Goal: Entertainment & Leisure: Consume media (video, audio)

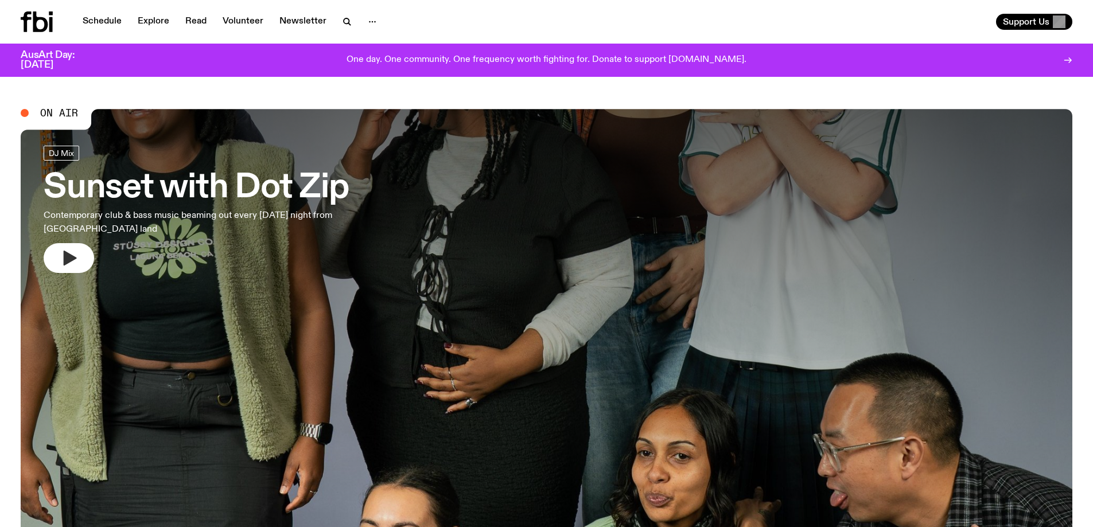
click at [69, 258] on icon "button" at bounding box center [70, 258] width 13 height 15
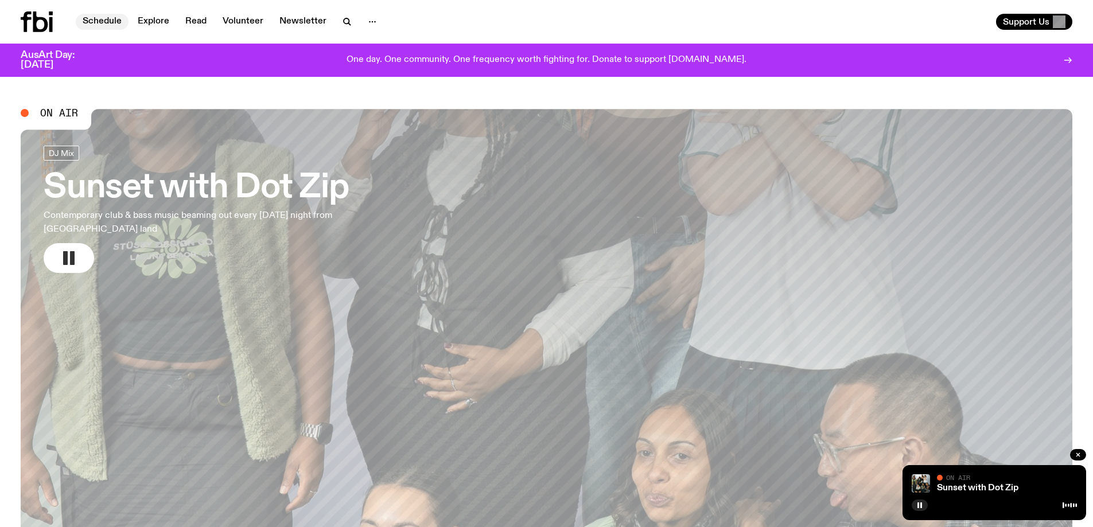
click at [99, 21] on link "Schedule" at bounding box center [102, 22] width 53 height 16
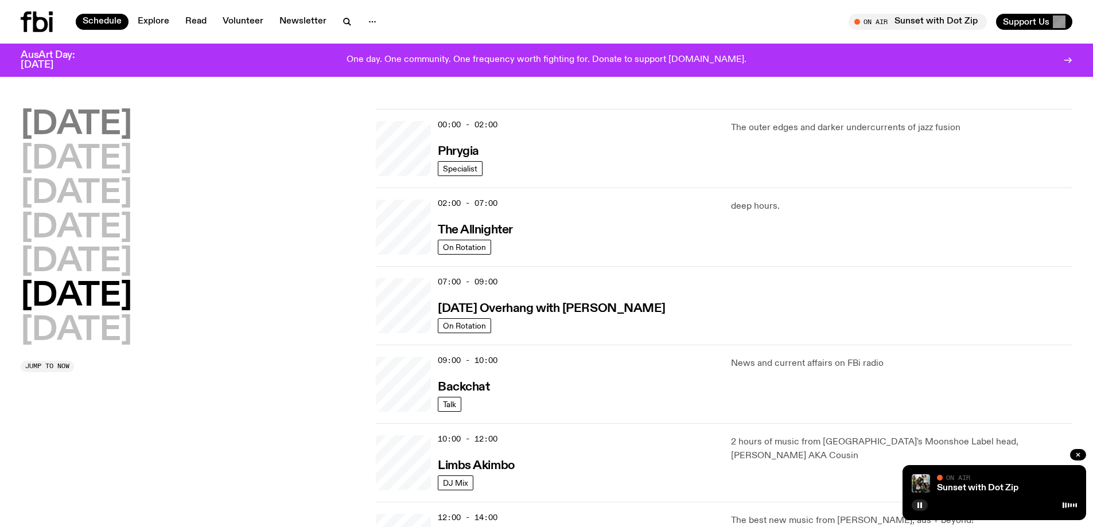
click at [90, 114] on h2 "[DATE]" at bounding box center [76, 125] width 111 height 32
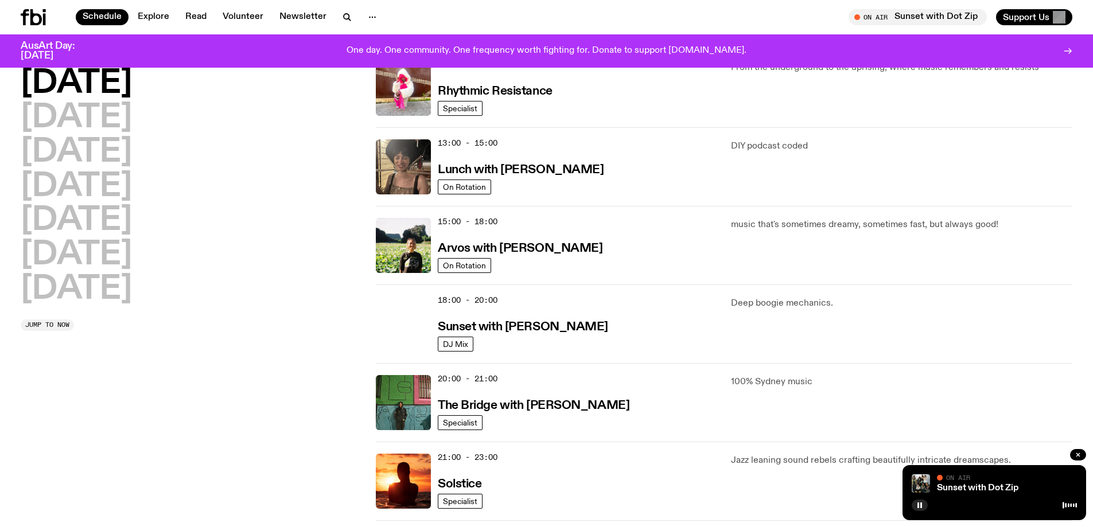
scroll to position [319, 0]
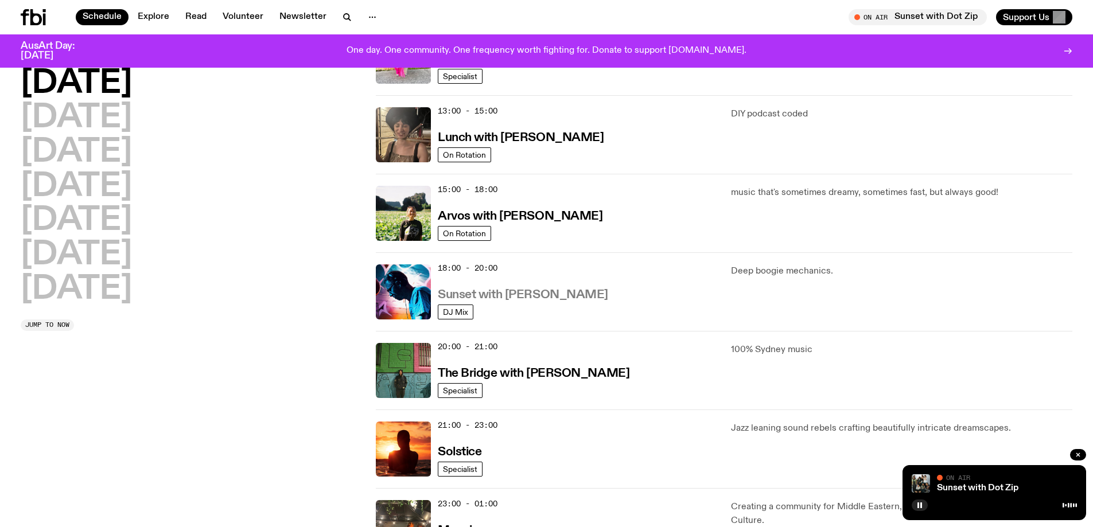
click at [506, 294] on h3 "Sunset with [PERSON_NAME]" at bounding box center [523, 295] width 170 height 12
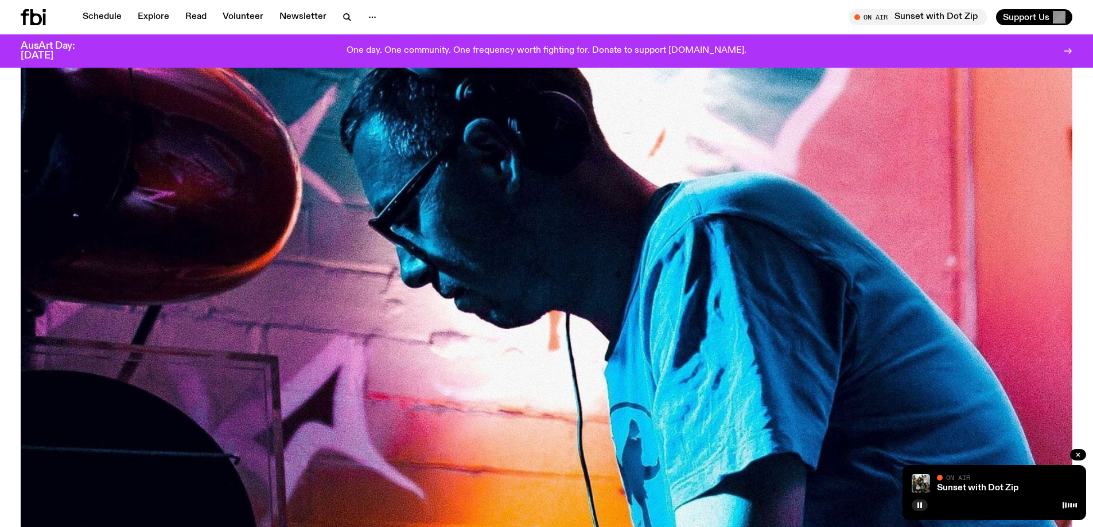
scroll to position [394, 0]
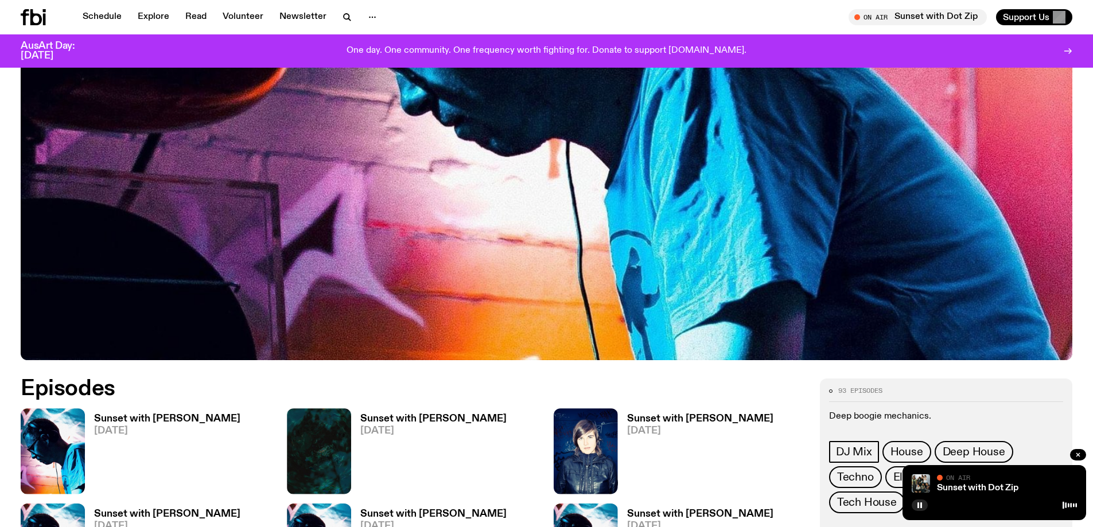
click at [156, 415] on h3 "Sunset with [PERSON_NAME]" at bounding box center [167, 419] width 146 height 10
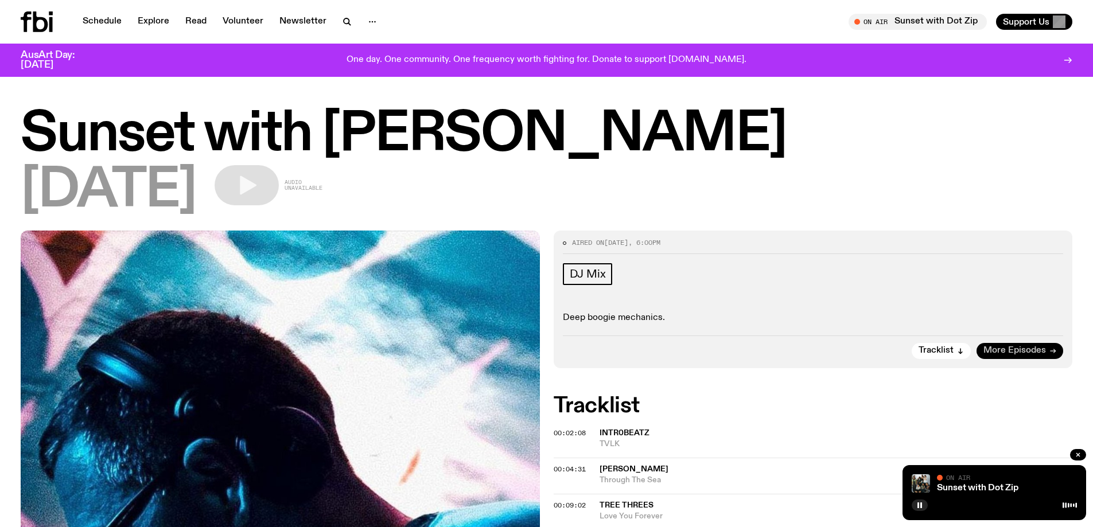
click at [1033, 347] on span "More Episodes" at bounding box center [1015, 351] width 63 height 9
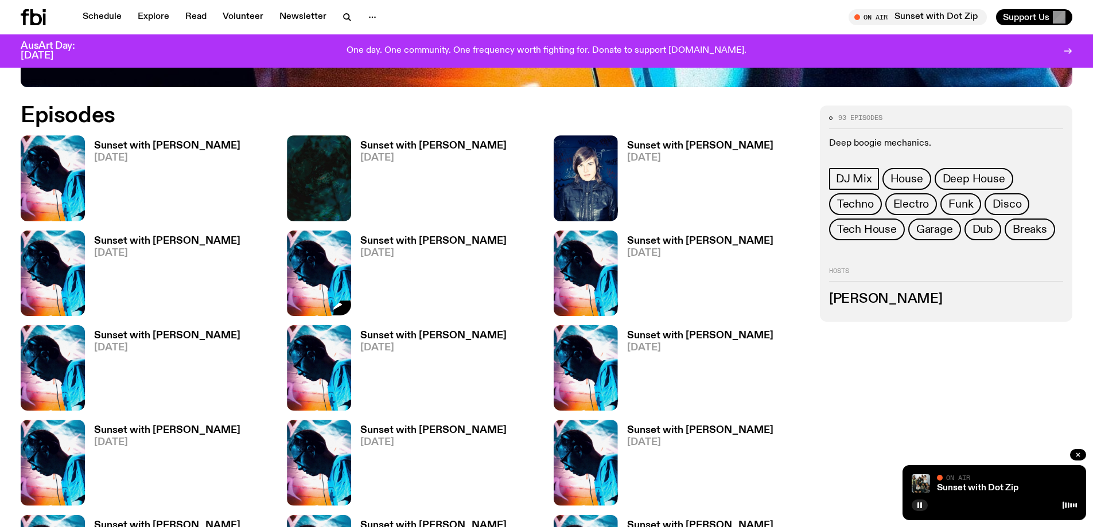
scroll to position [623, 0]
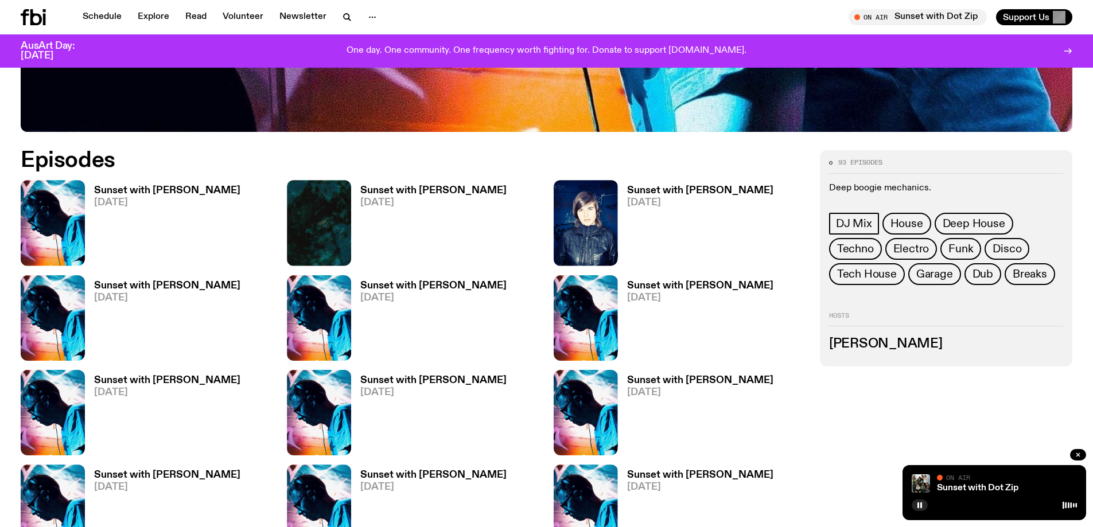
click at [119, 288] on h3 "Sunset with [PERSON_NAME]" at bounding box center [167, 286] width 146 height 10
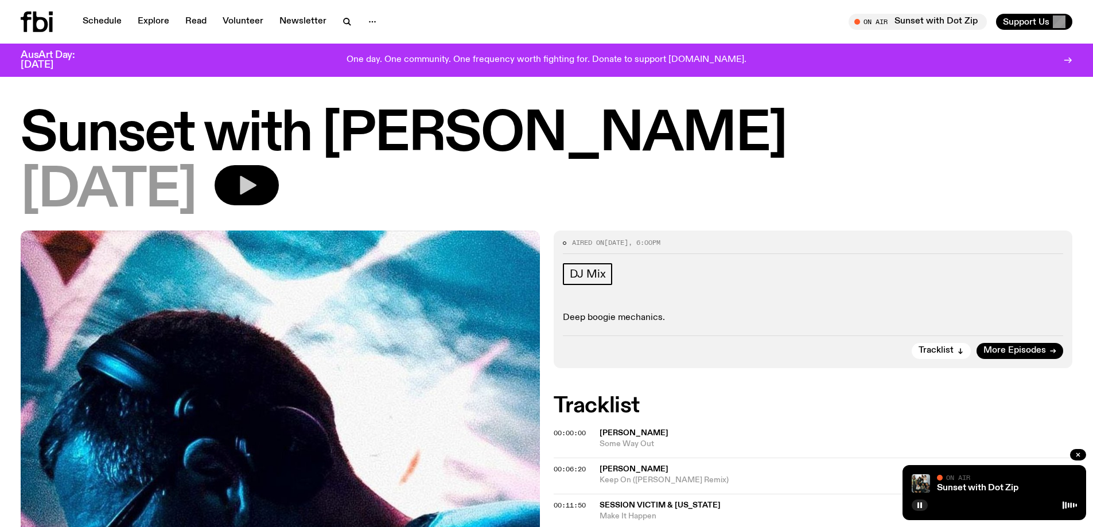
click at [257, 184] on button "button" at bounding box center [247, 185] width 64 height 40
